Goal: Task Accomplishment & Management: Complete application form

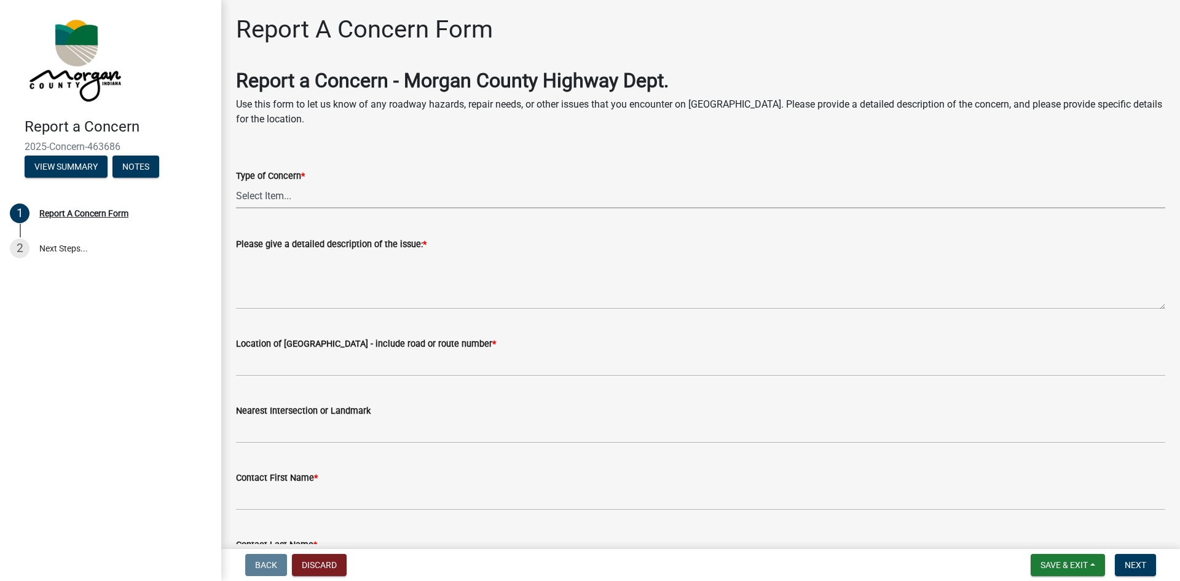
click at [348, 189] on select "Select Item... Pot Hole Patching Ditch Tree Sign Mowing Culvert Other" at bounding box center [700, 195] width 929 height 25
click at [236, 183] on select "Select Item... Pot Hole Patching Ditch Tree Sign Mowing Culvert Other" at bounding box center [700, 195] width 929 height 25
select select "05549d27-706b-4fc5-87d5-786b3b3055f9"
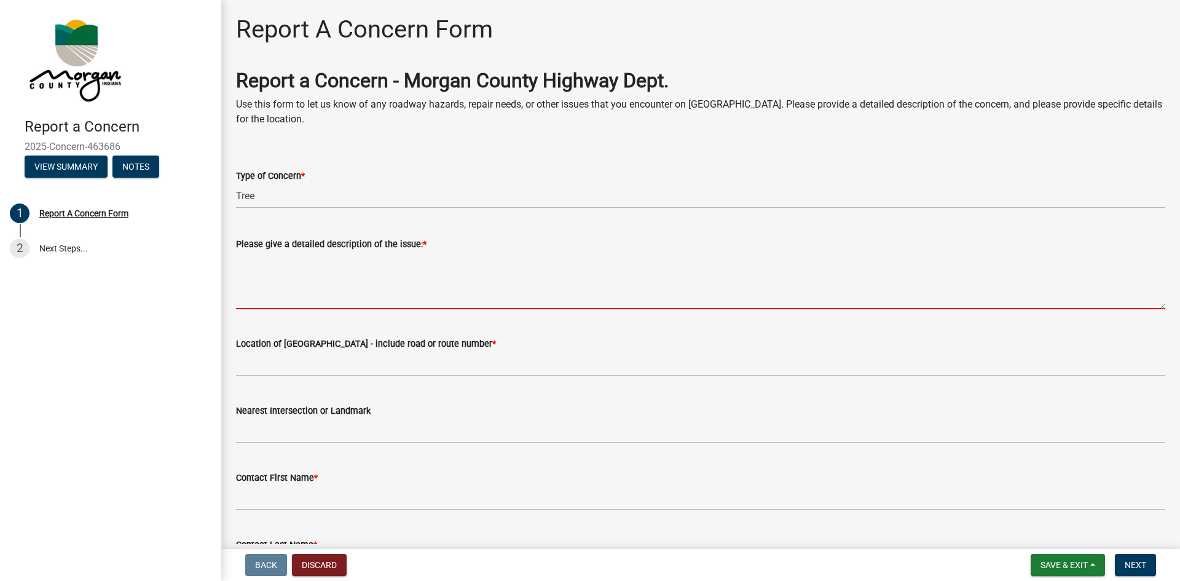
click at [273, 296] on textarea "Please give a detailed description of the issue: *" at bounding box center [700, 280] width 929 height 58
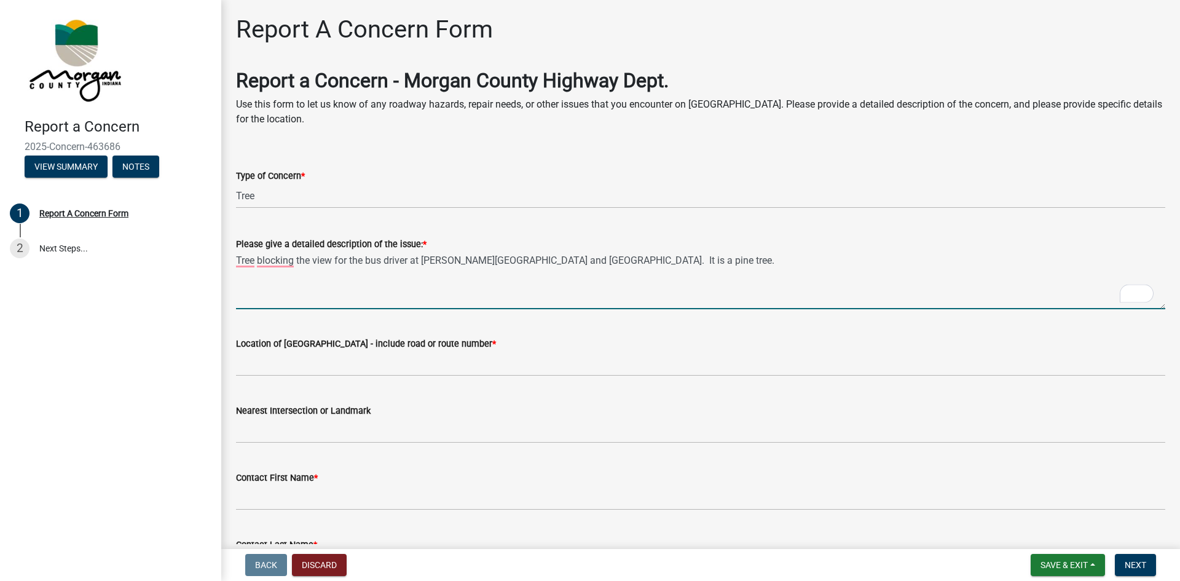
click at [668, 265] on textarea "Tree blocking the view for the bus driver at [PERSON_NAME][GEOGRAPHIC_DATA] and…" at bounding box center [700, 280] width 929 height 58
type textarea "Tree blocking the view for the bus driver at [PERSON_NAME][GEOGRAPHIC_DATA] and…"
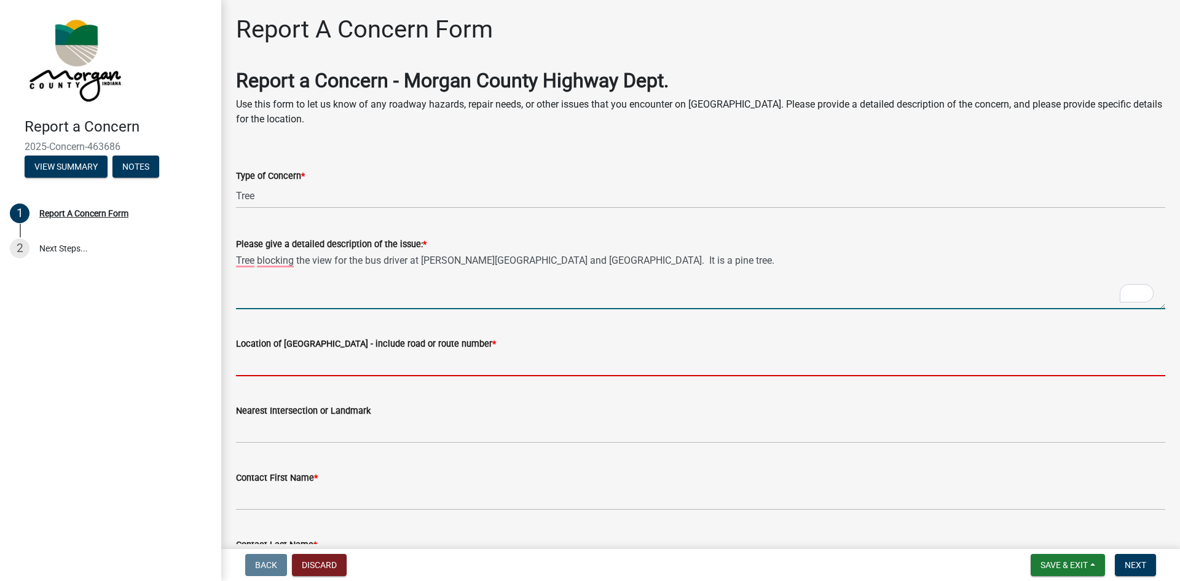
click at [296, 360] on input "Location of [GEOGRAPHIC_DATA] - include road or route number *" at bounding box center [700, 363] width 929 height 25
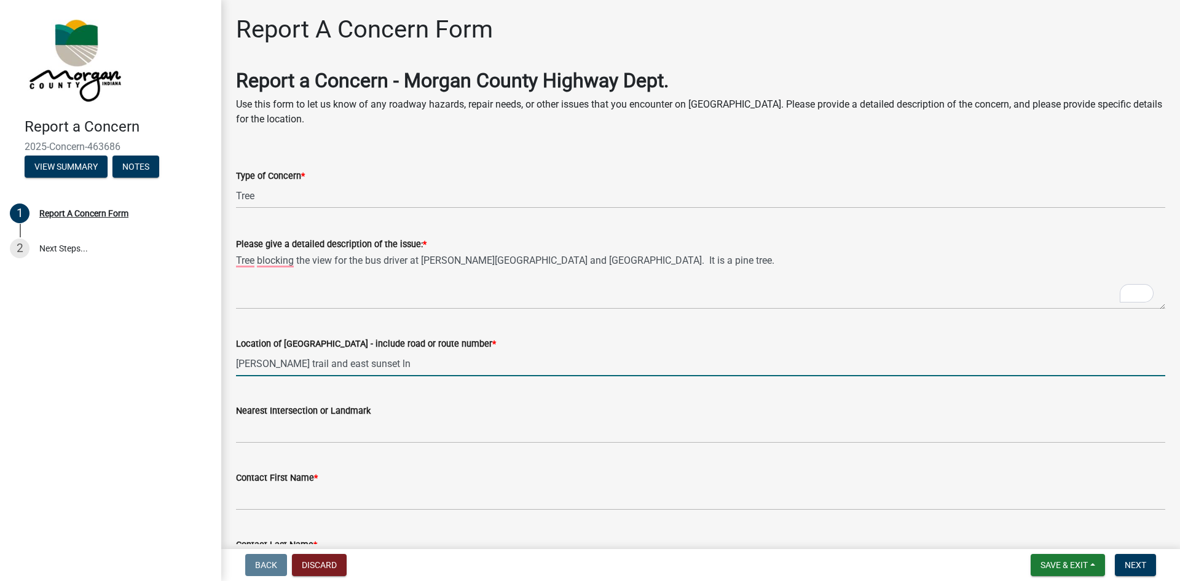
type input "[PERSON_NAME] trail and east sunset ln"
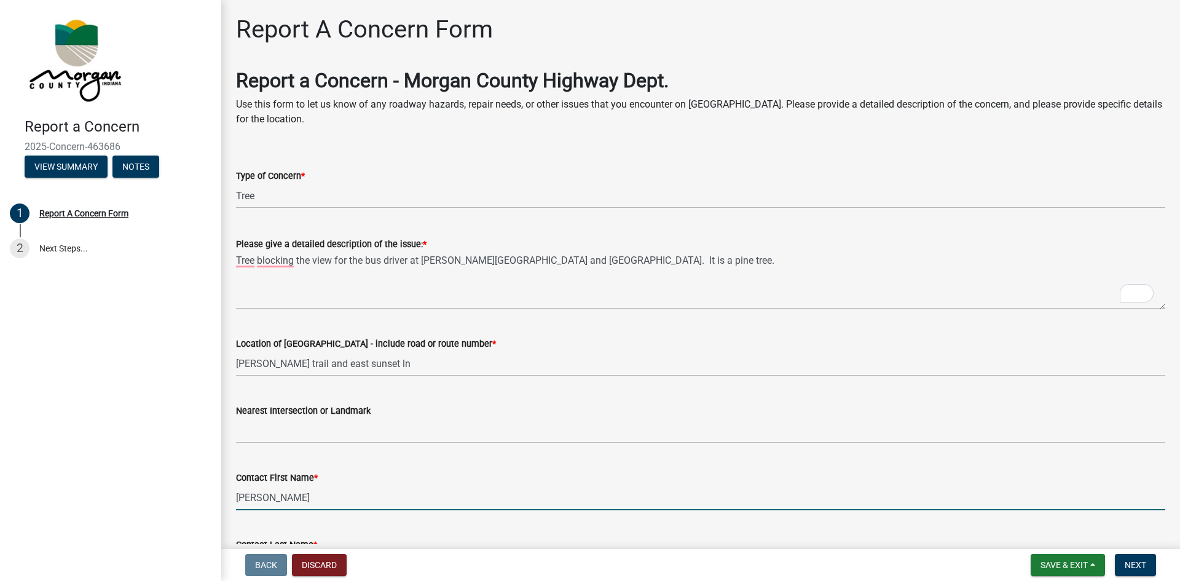
type input "[PERSON_NAME]"
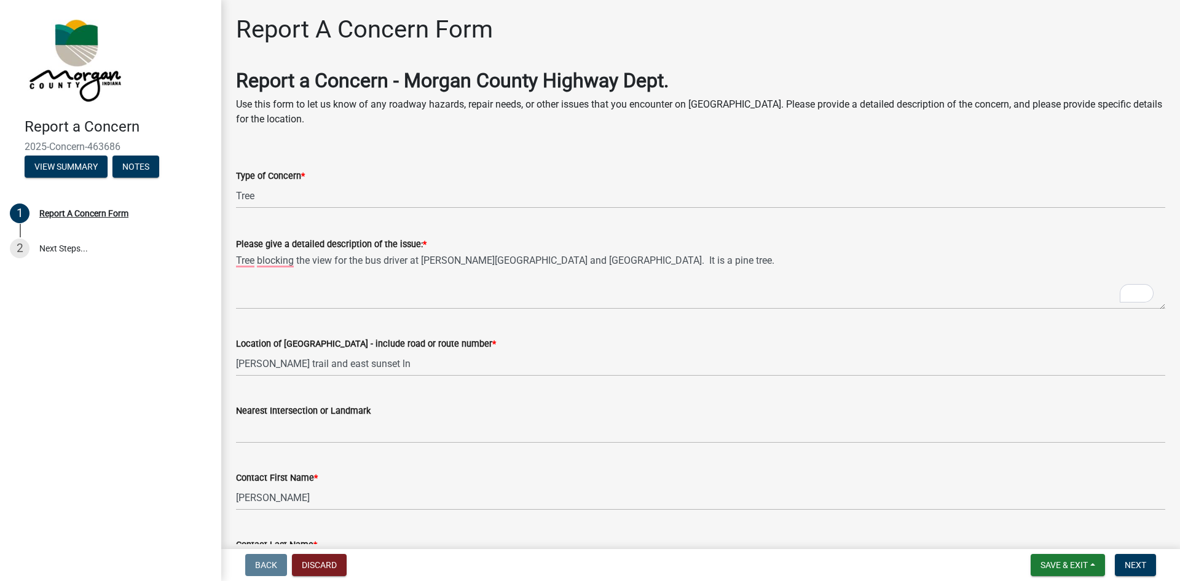
scroll to position [292, 0]
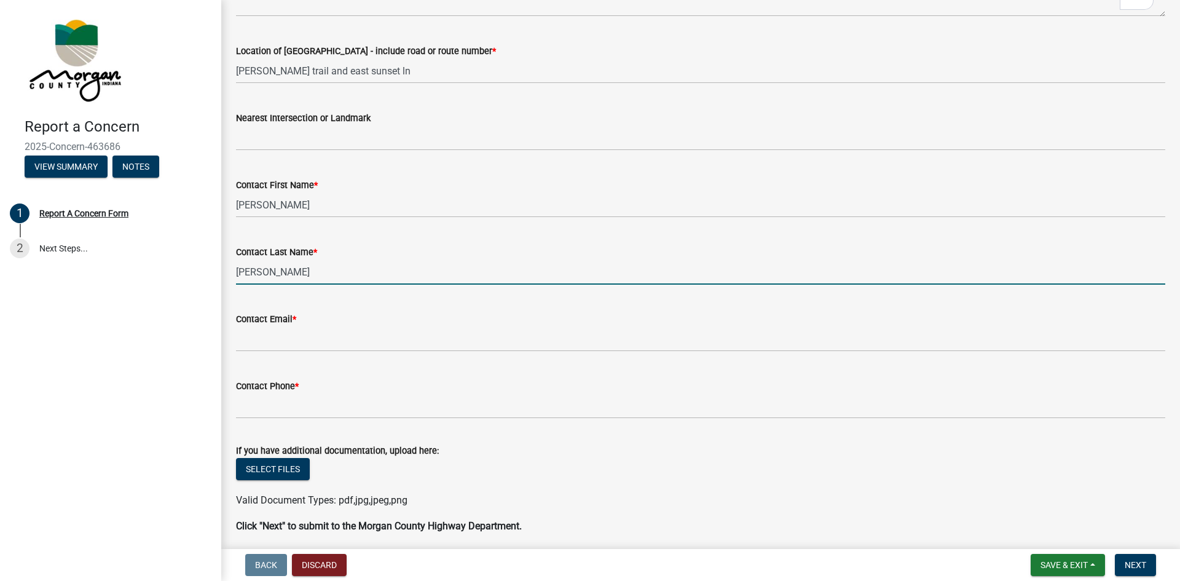
type input "[PERSON_NAME]"
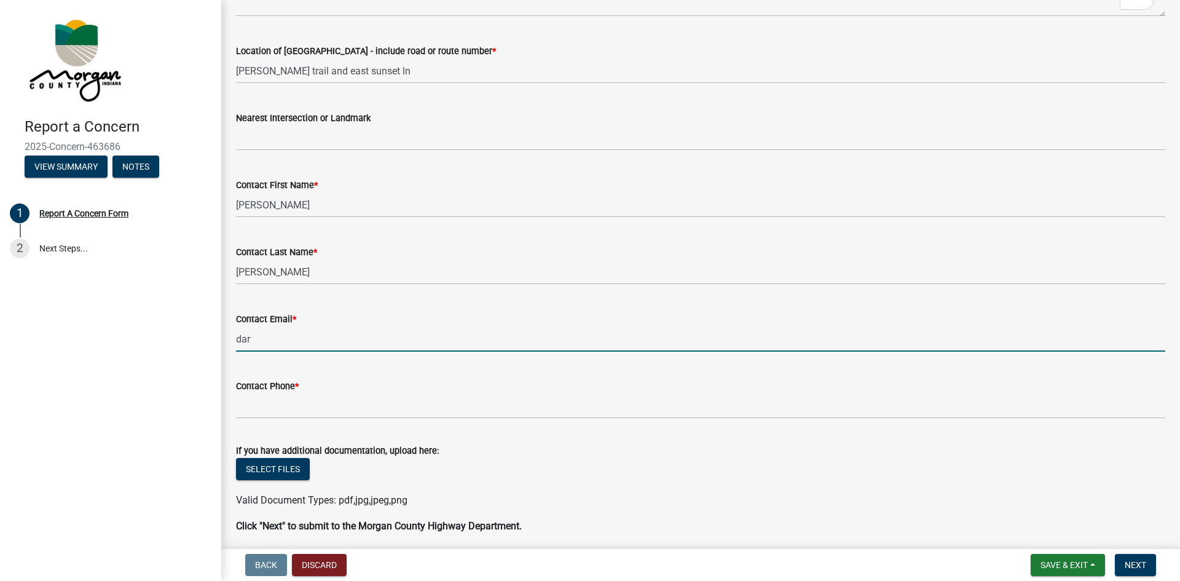
type input "[PERSON_NAME][EMAIL_ADDRESS][PERSON_NAME][DOMAIN_NAME]"
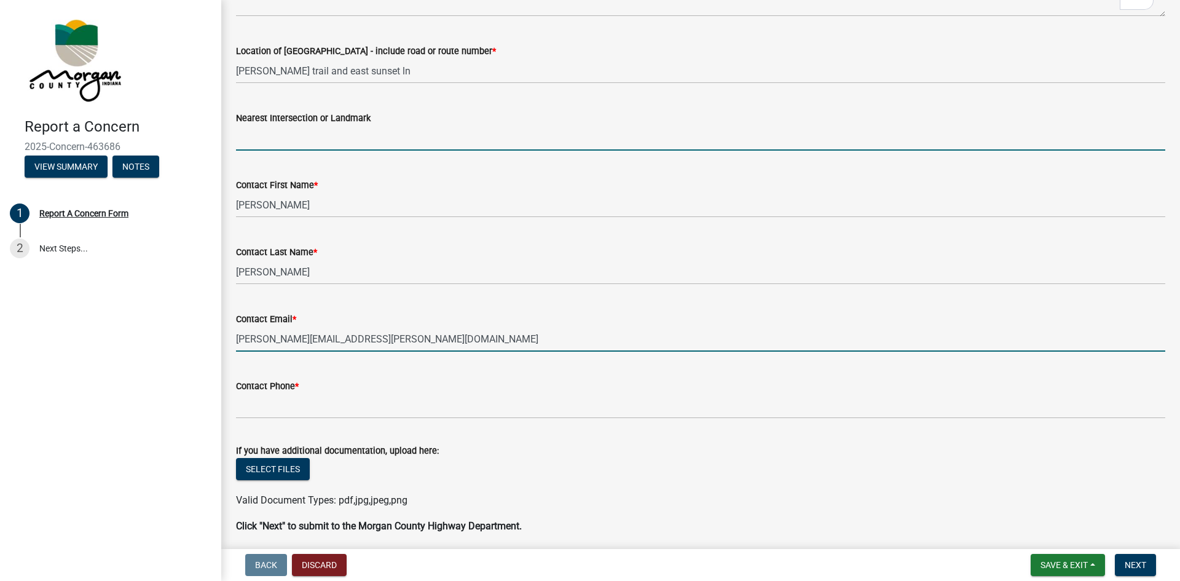
type input "In"
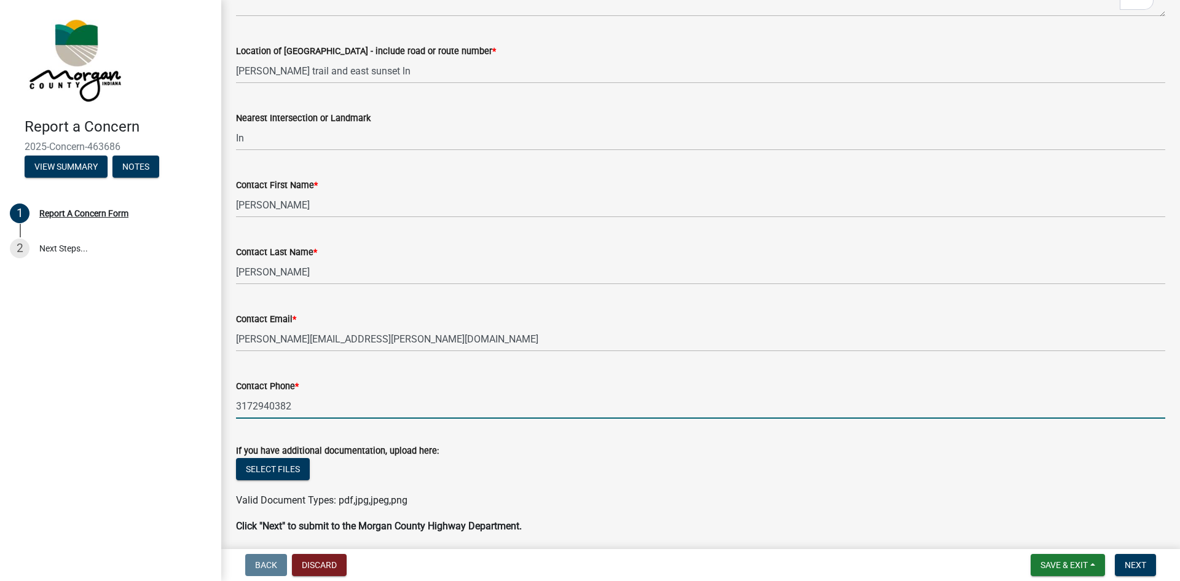
drag, startPoint x: 305, startPoint y: 408, endPoint x: 147, endPoint y: 374, distance: 162.1
click at [147, 374] on div "Report a Concern 2025-Concern-463686 View Summary Notes 1 Report A Concern Form…" at bounding box center [590, 290] width 1180 height 581
type input "[PHONE_NUMBER]"
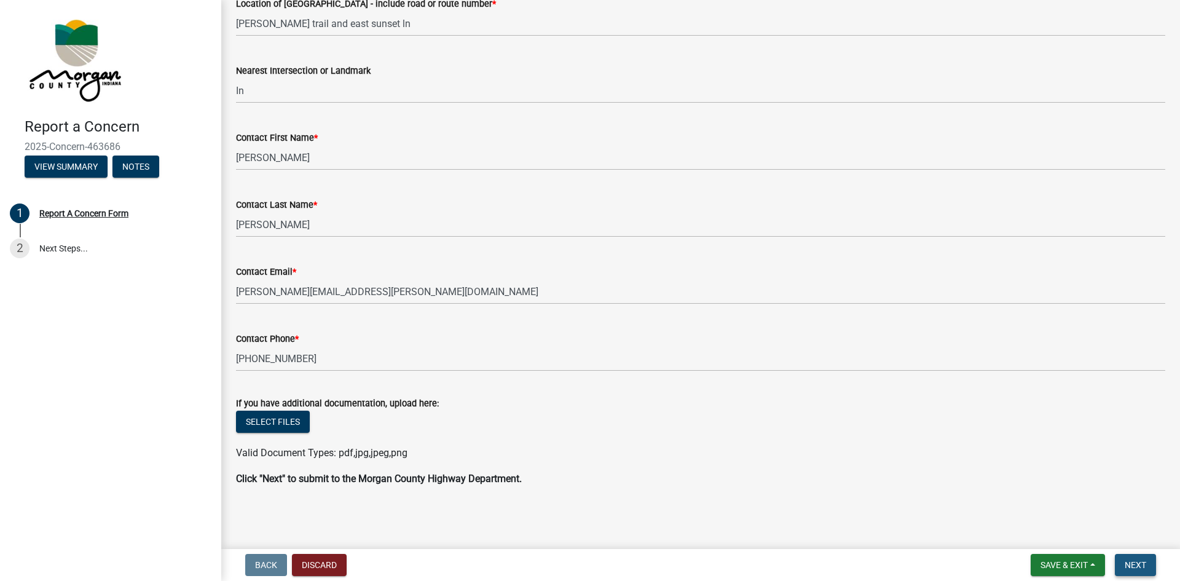
click at [1136, 560] on span "Next" at bounding box center [1135, 565] width 22 height 10
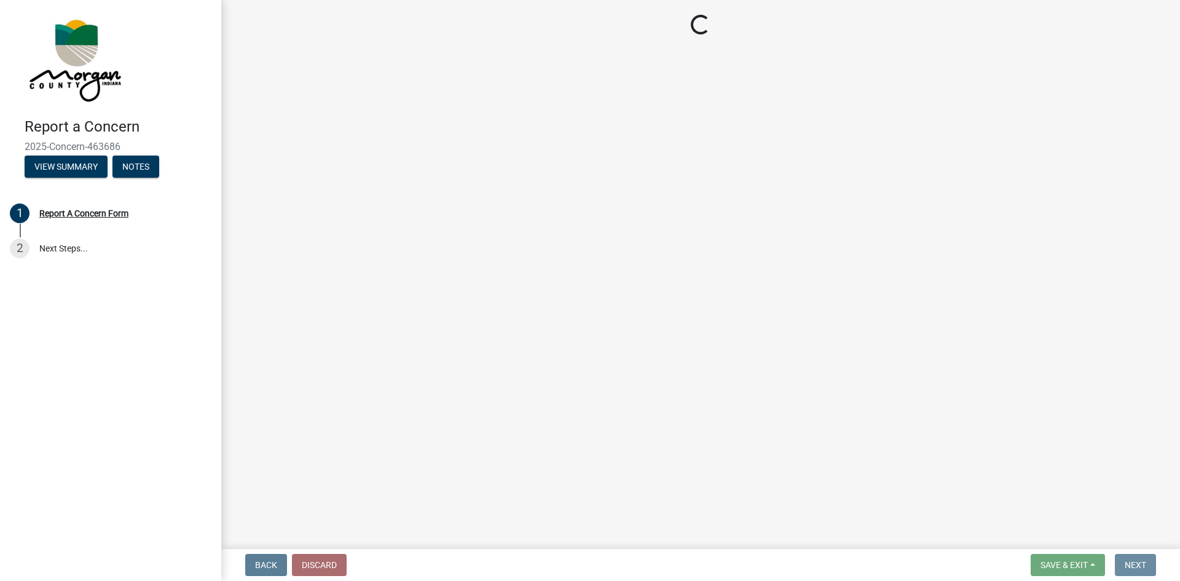
scroll to position [0, 0]
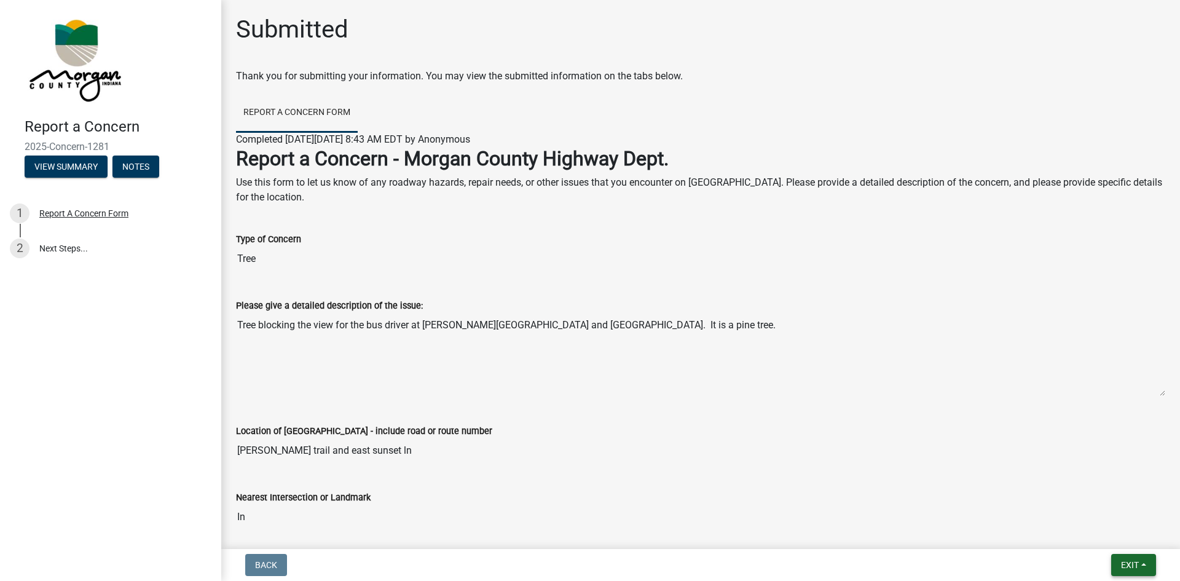
click at [1137, 569] on span "Exit" at bounding box center [1130, 565] width 18 height 10
click at [1100, 533] on button "Save & Exit" at bounding box center [1106, 532] width 98 height 29
